Goal: Navigation & Orientation: Understand site structure

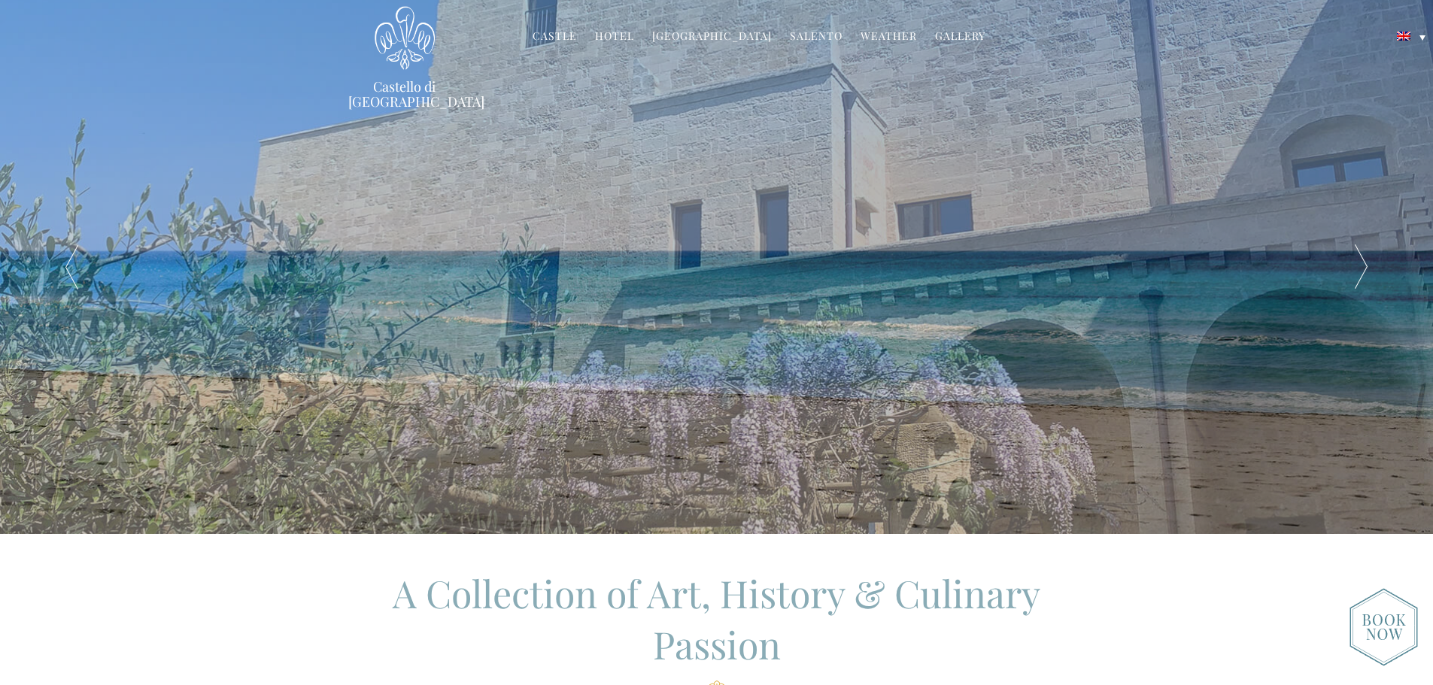
click at [564, 35] on link "Castle" at bounding box center [555, 37] width 44 height 17
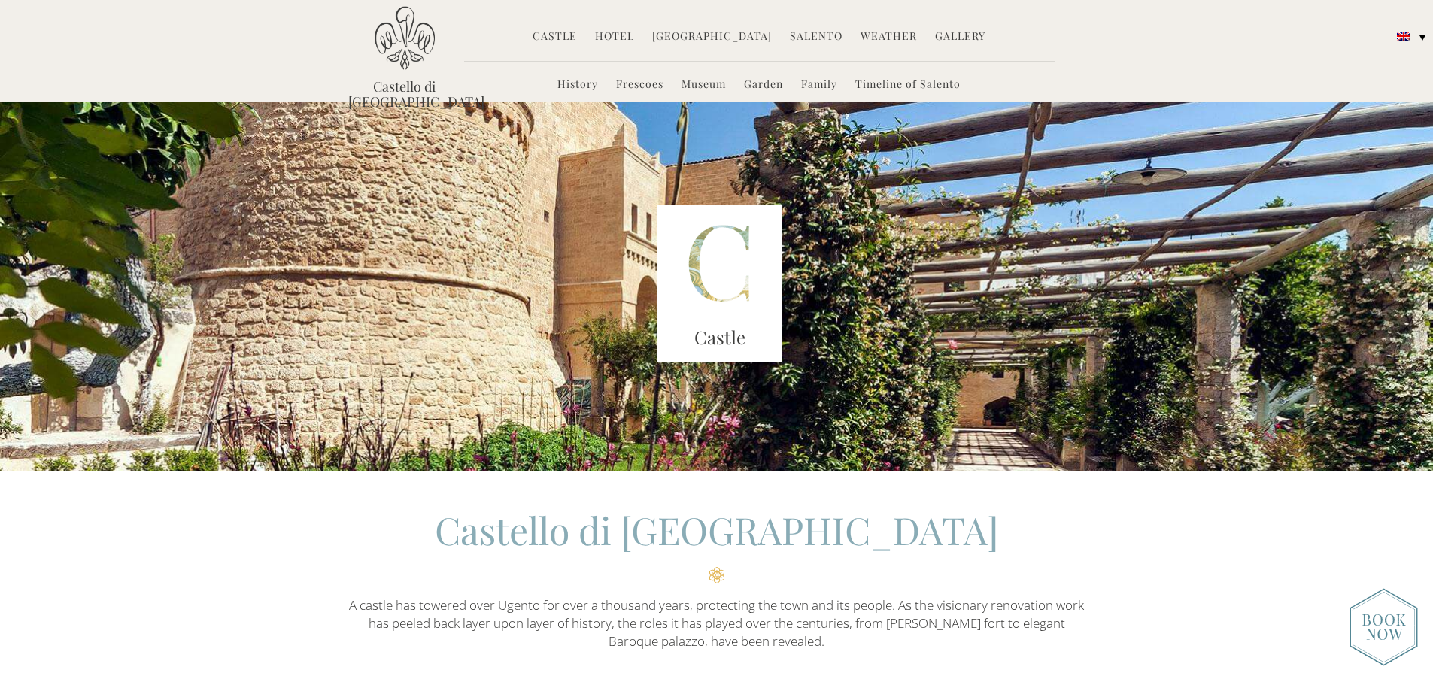
click at [615, 36] on link "Hotel" at bounding box center [614, 37] width 39 height 17
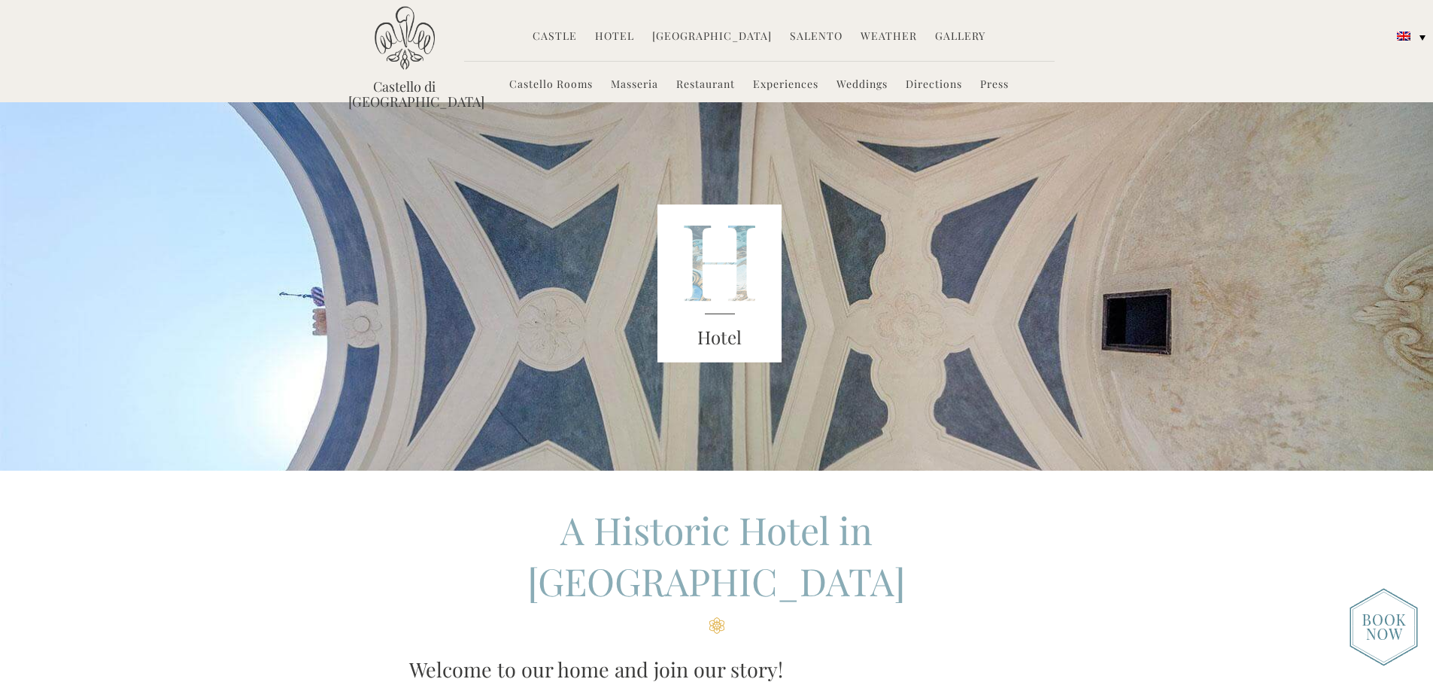
click at [697, 39] on link "[GEOGRAPHIC_DATA]" at bounding box center [712, 37] width 120 height 17
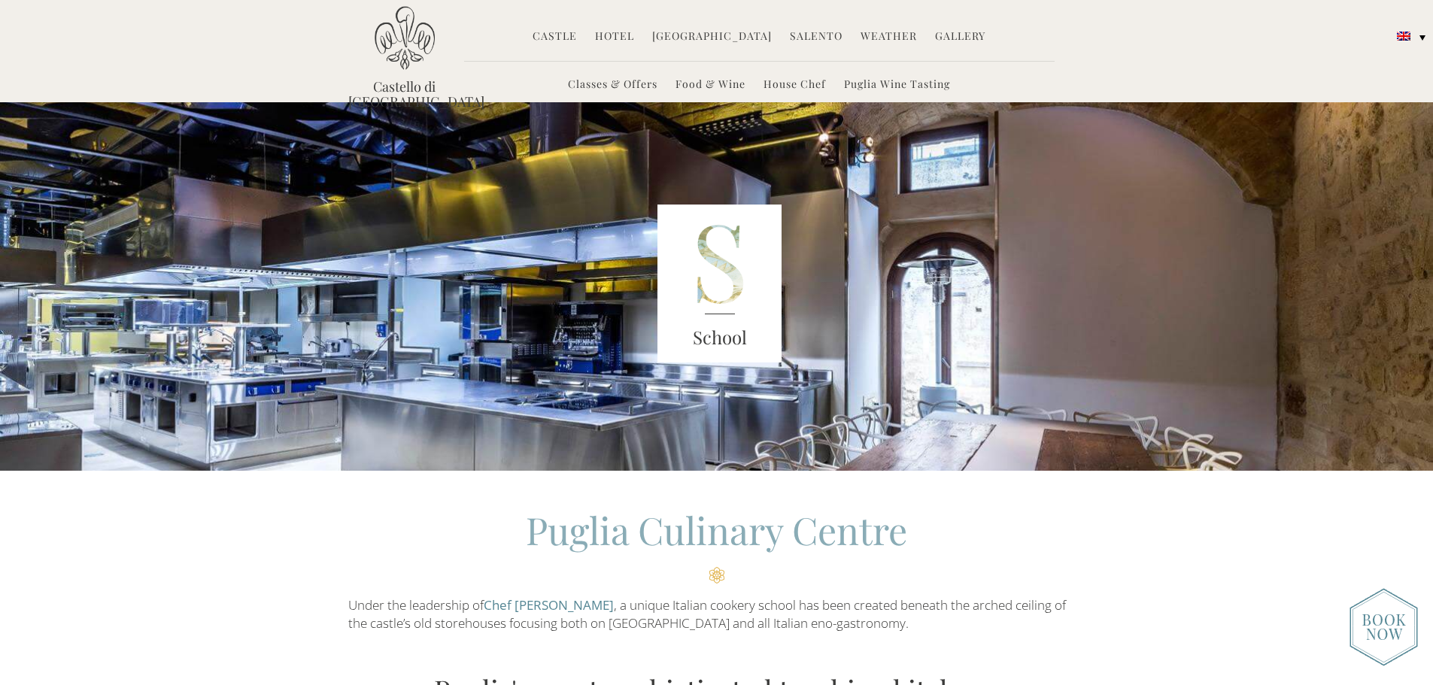
click at [827, 38] on link "Salento" at bounding box center [816, 37] width 53 height 17
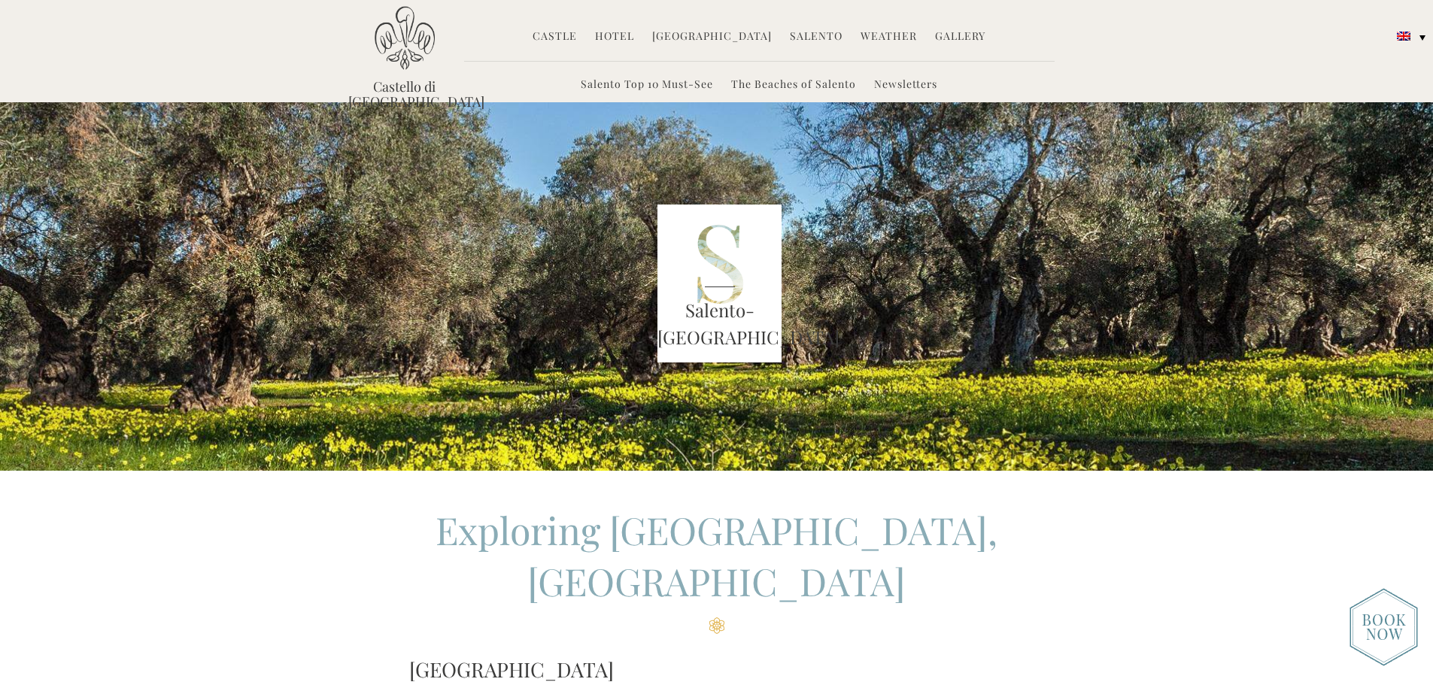
click at [873, 32] on link "Weather" at bounding box center [888, 37] width 56 height 17
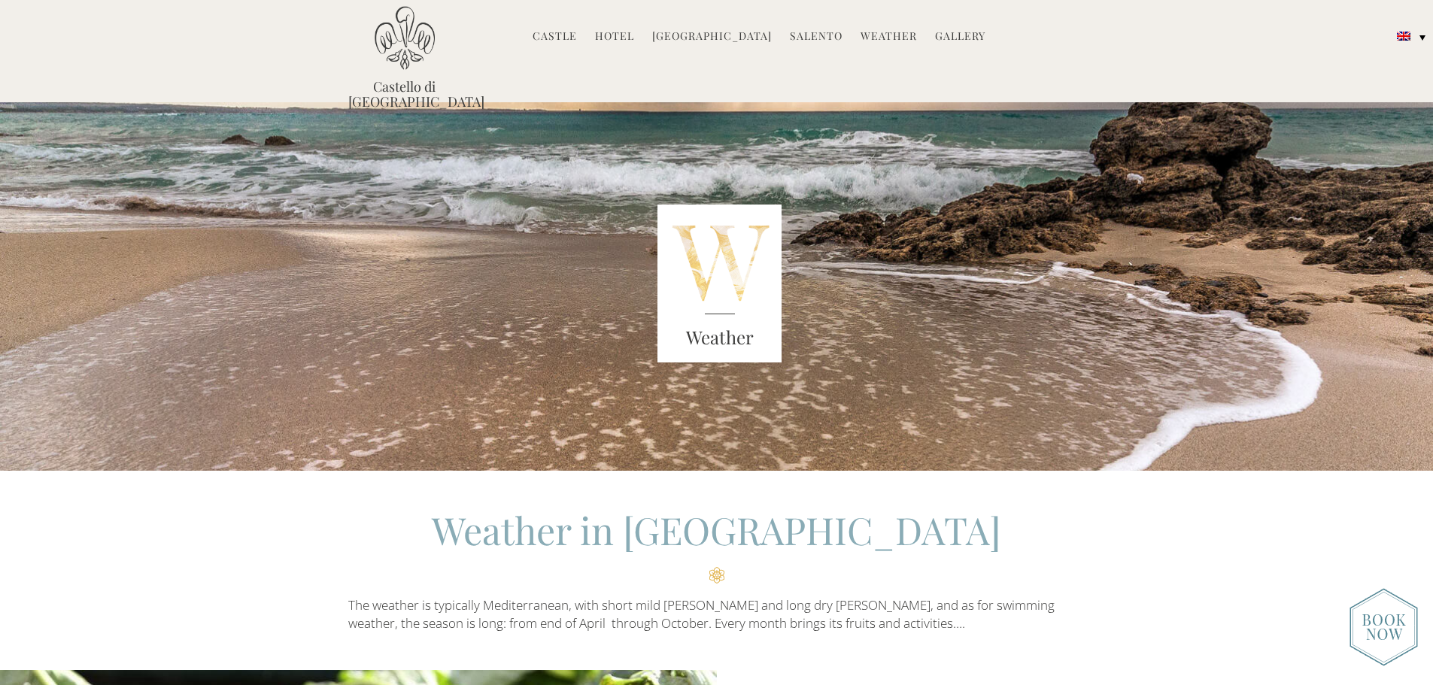
click at [960, 36] on link "Gallery" at bounding box center [960, 37] width 50 height 17
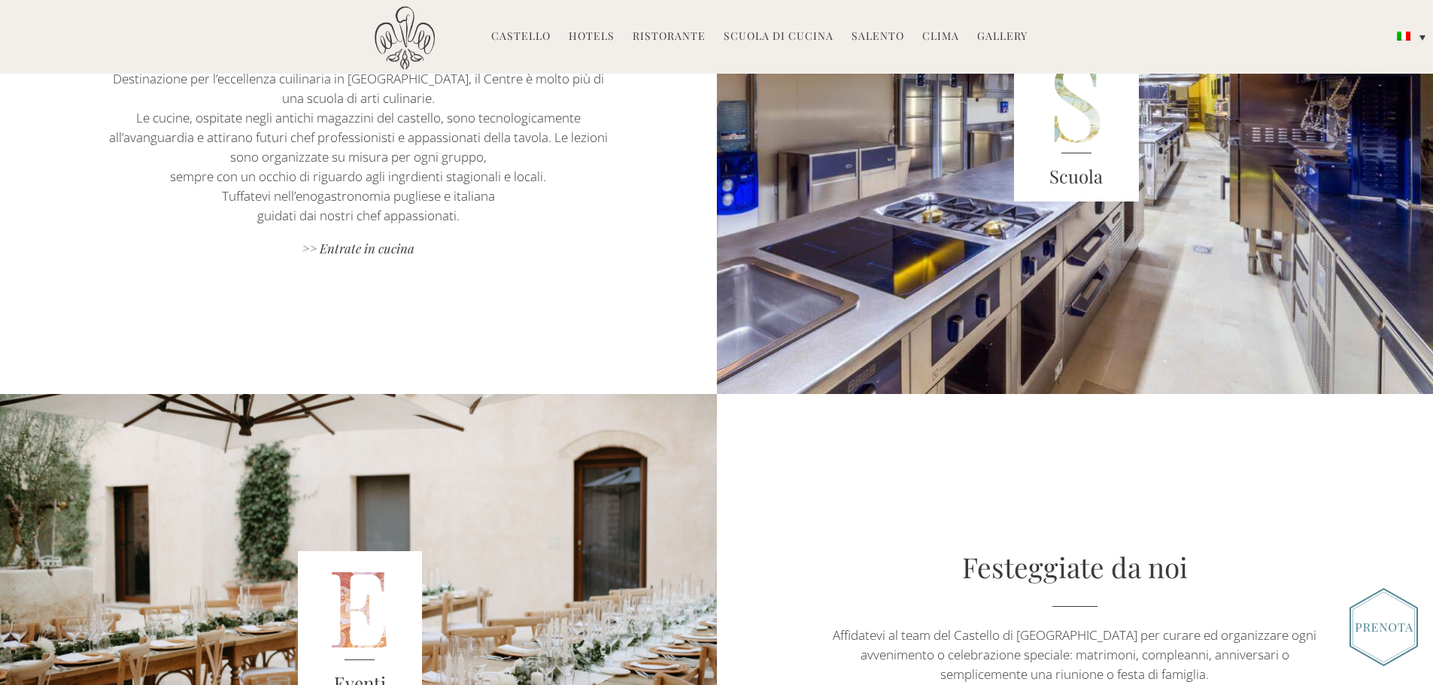
scroll to position [1730, 0]
